Goal: Information Seeking & Learning: Check status

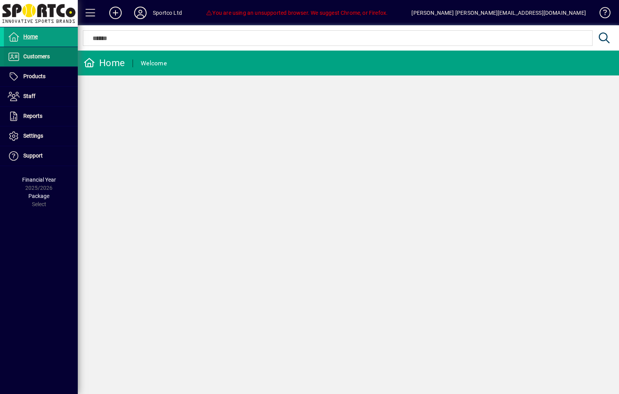
click at [28, 58] on span "Customers" at bounding box center [36, 56] width 26 height 6
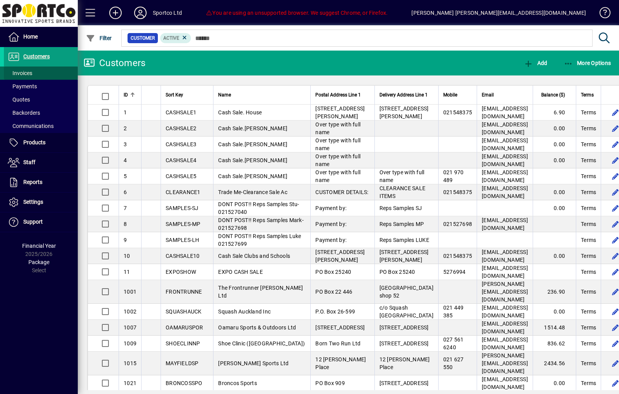
click at [23, 77] on span "Invoices" at bounding box center [18, 73] width 28 height 8
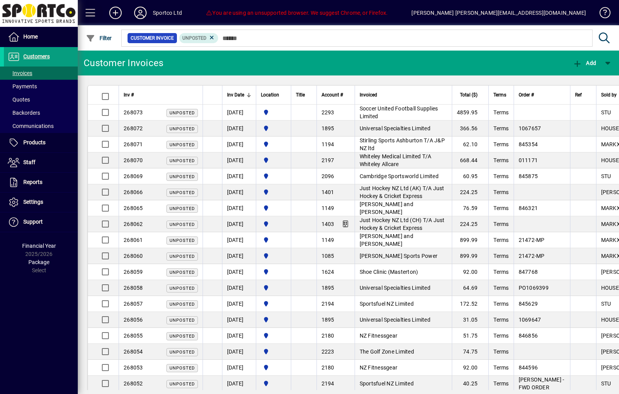
click at [93, 11] on span at bounding box center [90, 12] width 19 height 19
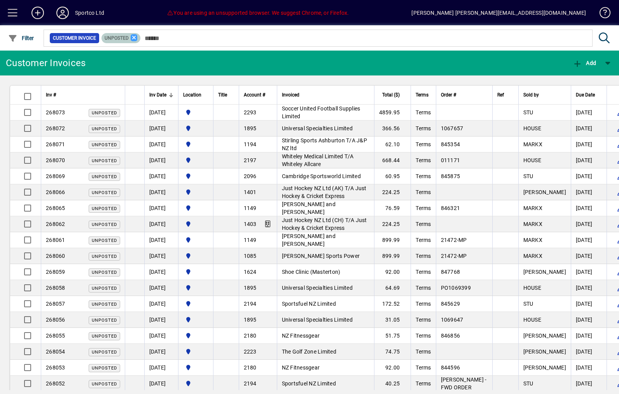
click at [138, 37] on icon at bounding box center [134, 37] width 7 height 7
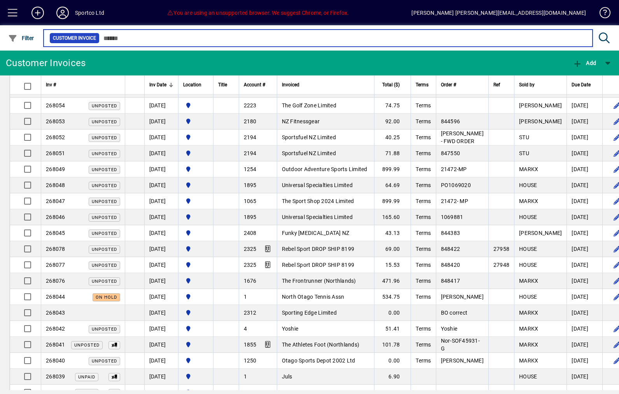
scroll to position [270, 0]
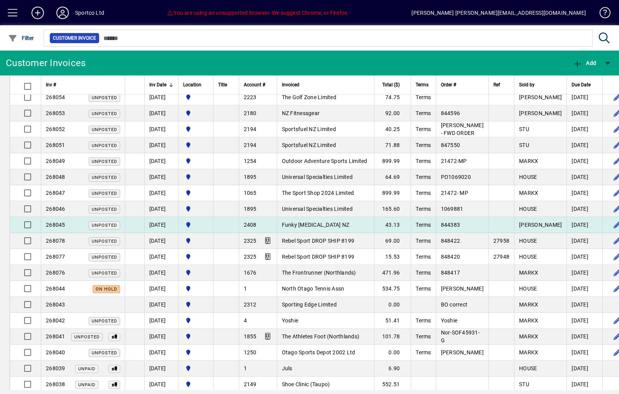
click at [488, 233] on td "844383" at bounding box center [462, 225] width 52 height 16
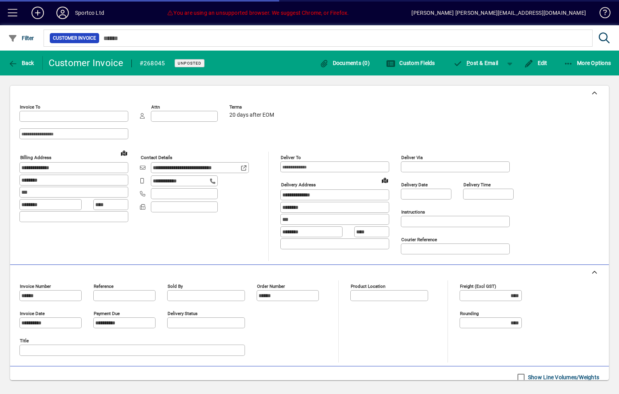
type input "**********"
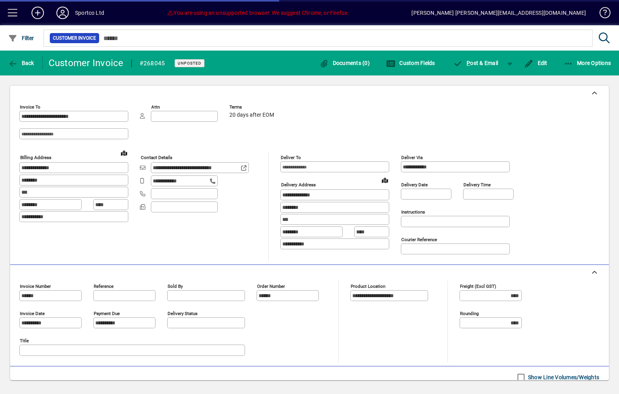
type input "**********"
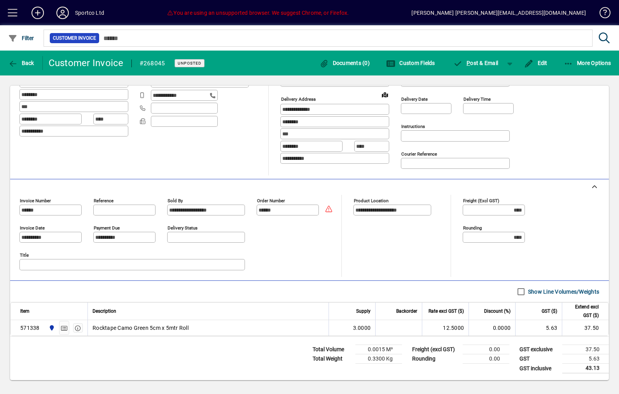
scroll to position [85, 0]
click at [24, 71] on span "button" at bounding box center [21, 63] width 30 height 19
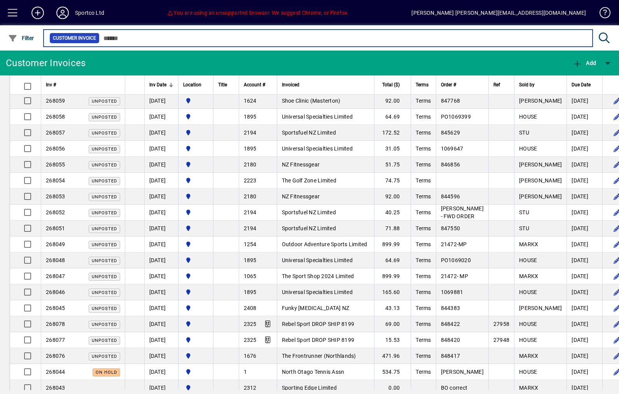
scroll to position [188, 0]
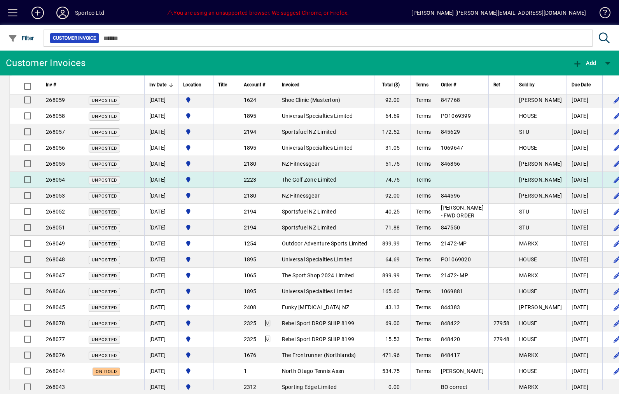
click at [430, 183] on span "Terms" at bounding box center [422, 179] width 15 height 6
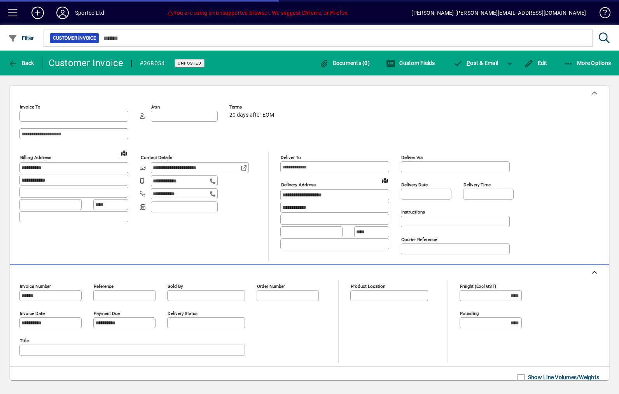
type input "**********"
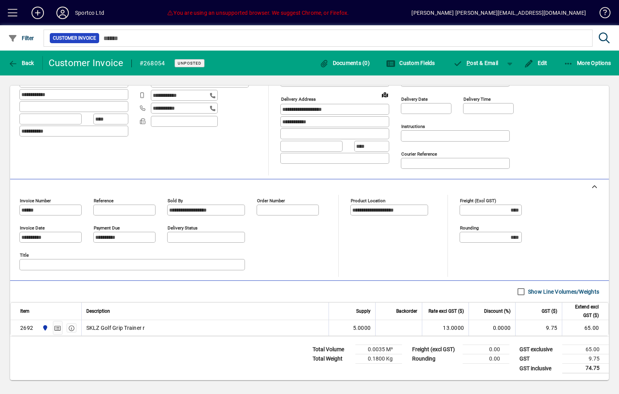
scroll to position [87, 0]
click at [33, 66] on span "Back" at bounding box center [21, 63] width 26 height 6
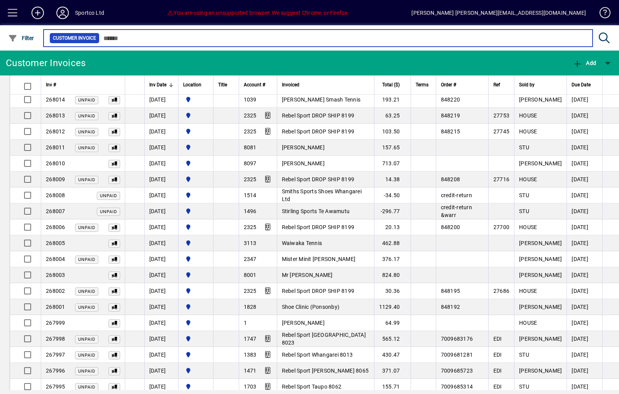
scroll to position [881, 0]
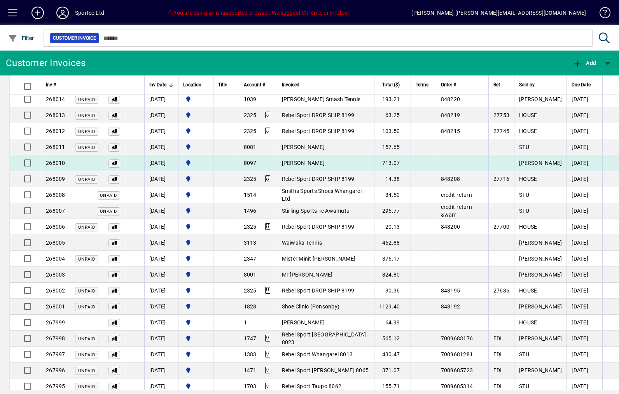
click at [466, 171] on td at bounding box center [462, 163] width 52 height 16
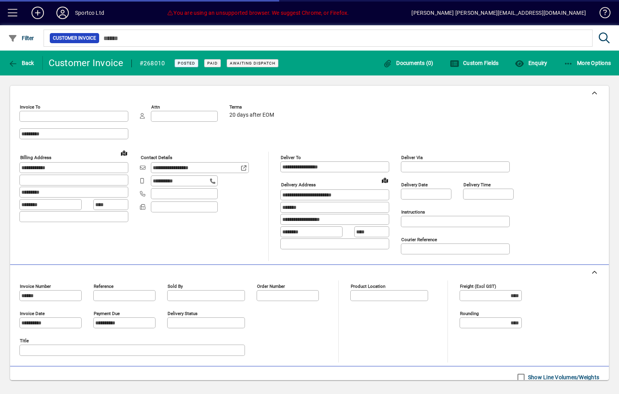
type input "**********"
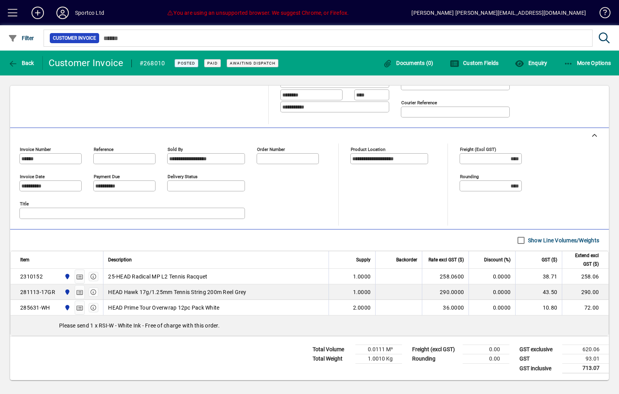
scroll to position [138, 0]
click at [31, 64] on span "Back" at bounding box center [21, 63] width 26 height 6
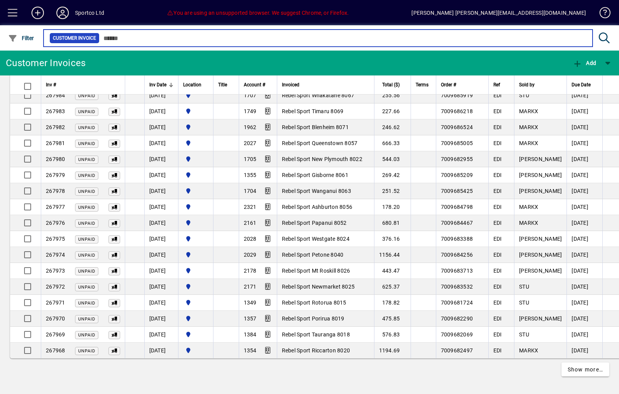
scroll to position [1354, 0]
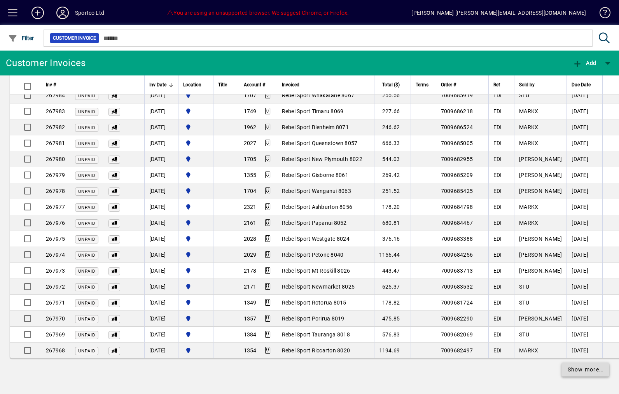
click at [580, 376] on span at bounding box center [585, 369] width 48 height 19
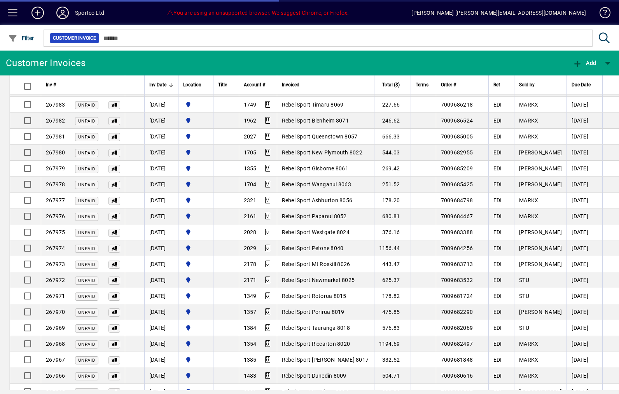
click at [596, 368] on td "[DATE]" at bounding box center [584, 360] width 36 height 16
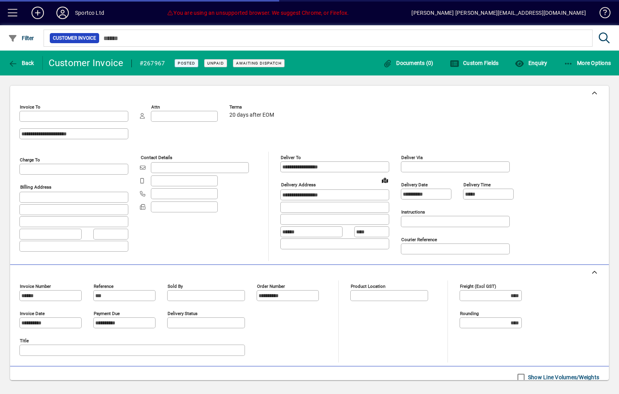
type input "**********"
click at [31, 64] on span "Back" at bounding box center [21, 63] width 26 height 6
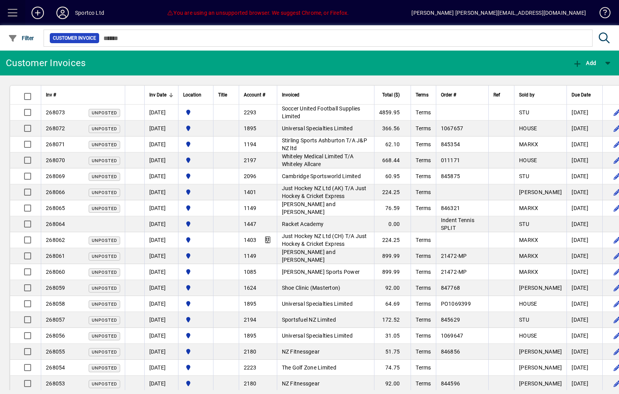
click at [7, 5] on span at bounding box center [12, 12] width 19 height 19
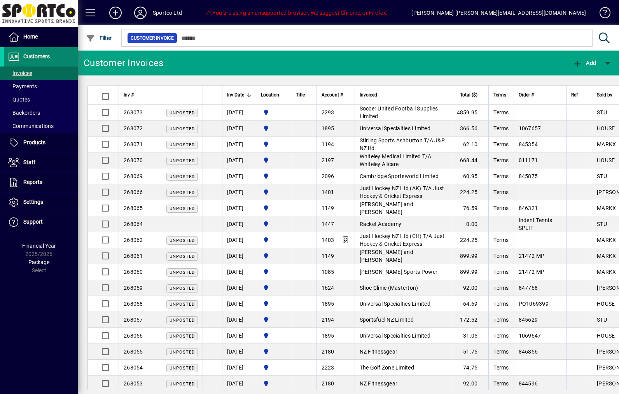
click at [28, 56] on span "Customers" at bounding box center [36, 56] width 26 height 6
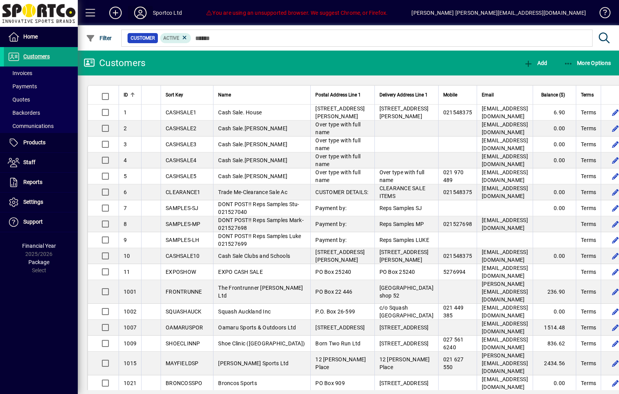
click at [145, 19] on icon at bounding box center [140, 13] width 16 height 12
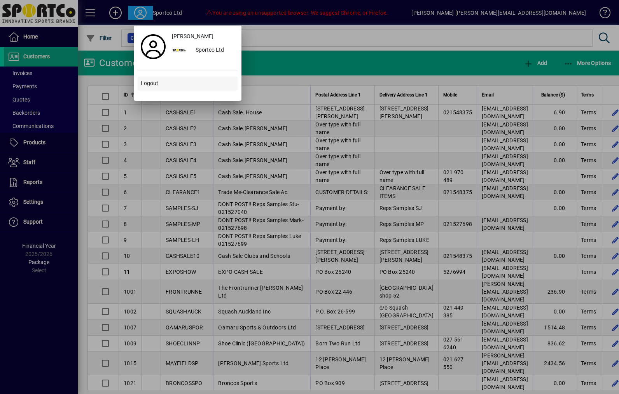
click at [141, 89] on span at bounding box center [188, 83] width 100 height 19
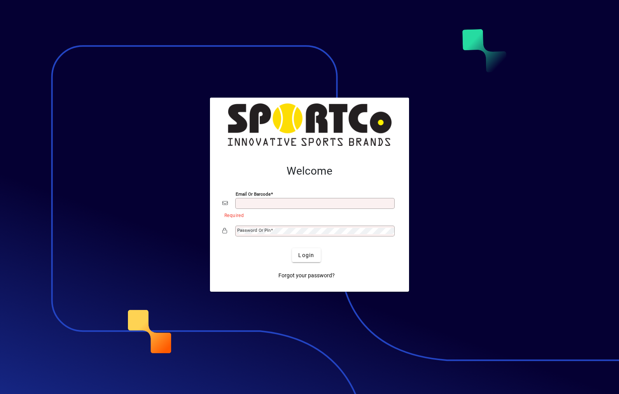
type input "**********"
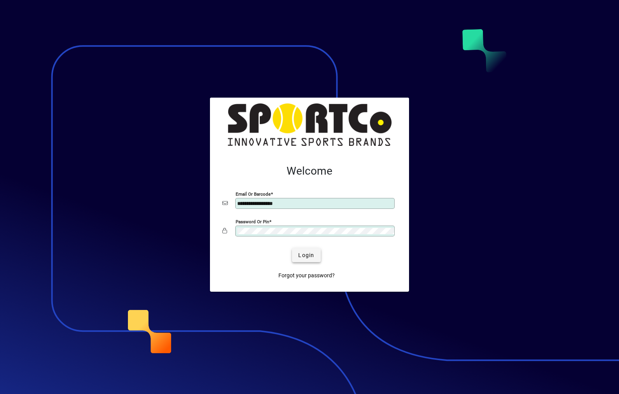
click at [314, 252] on span "submit" at bounding box center [306, 255] width 28 height 19
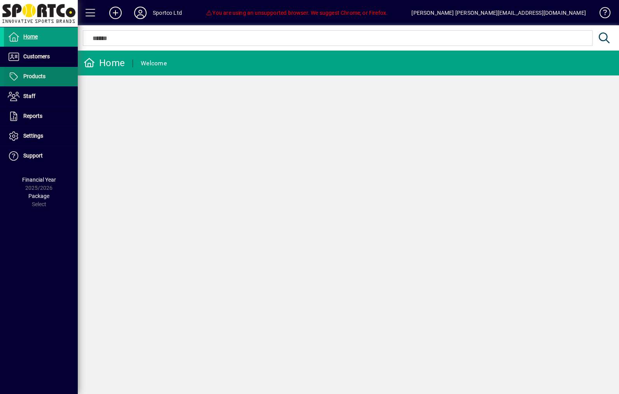
click at [52, 68] on span at bounding box center [41, 76] width 74 height 19
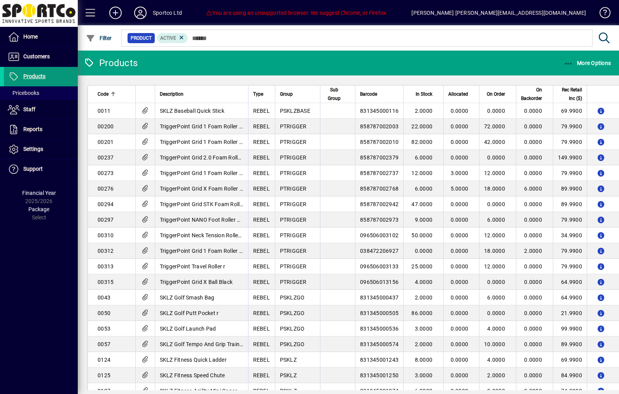
click at [23, 83] on span at bounding box center [41, 76] width 74 height 19
click at [24, 60] on span "Customers" at bounding box center [27, 56] width 46 height 9
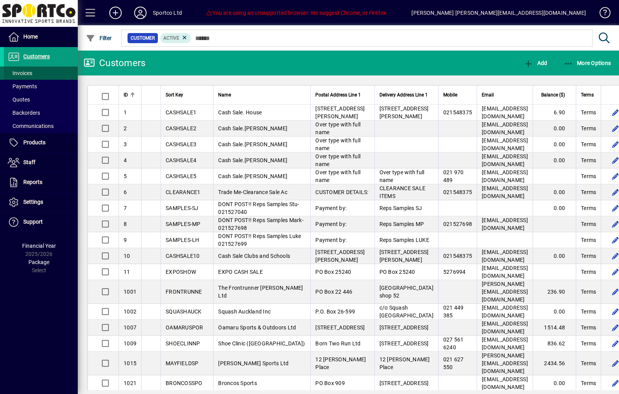
click at [23, 76] on span "Invoices" at bounding box center [20, 73] width 24 height 6
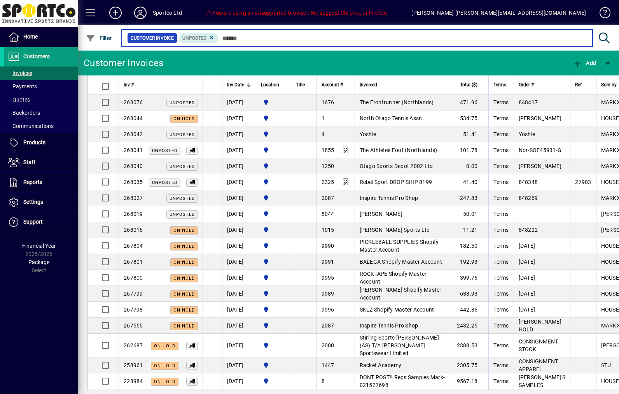
scroll to position [443, 0]
